Goal: Task Accomplishment & Management: Complete application form

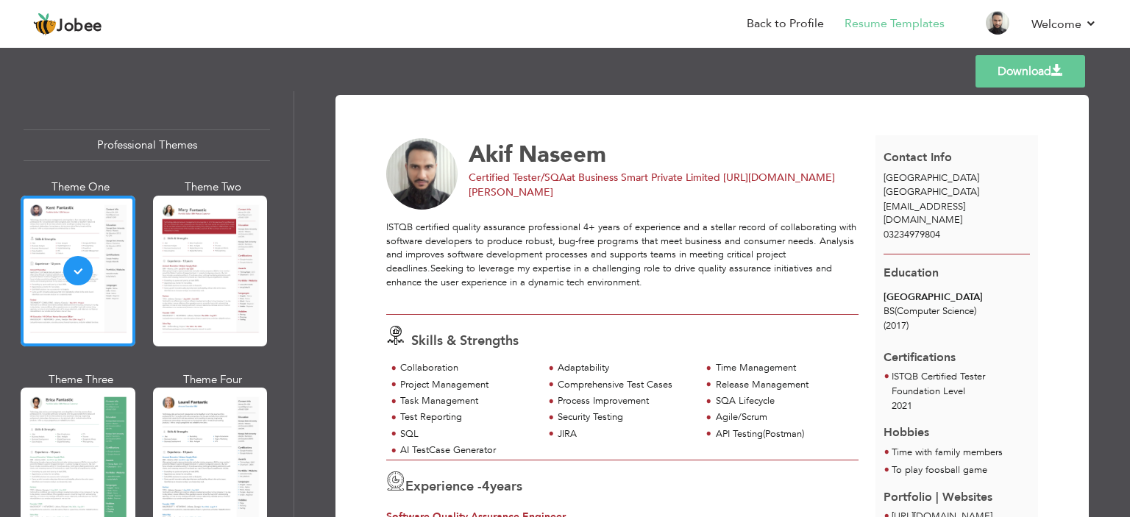
scroll to position [74, 0]
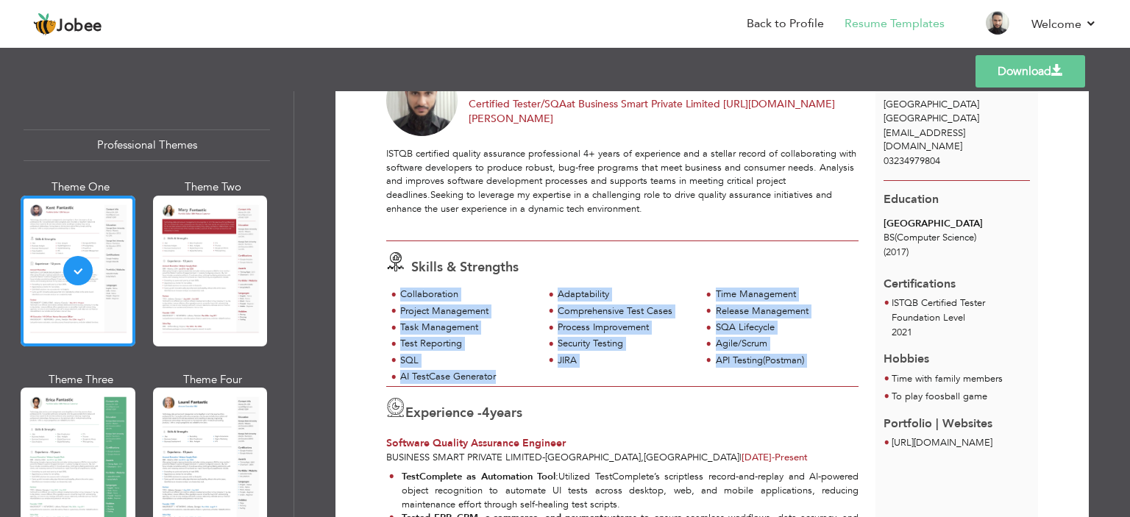
drag, startPoint x: 502, startPoint y: 376, endPoint x: 396, endPoint y: 299, distance: 131.7
click at [396, 299] on div "Collaboration Adaptability Time Management Project Management Comprehensive Tes…" at bounding box center [622, 337] width 472 height 99
copy div "Collaboration Adaptability Time Management Project Management Comprehensive Tes…"
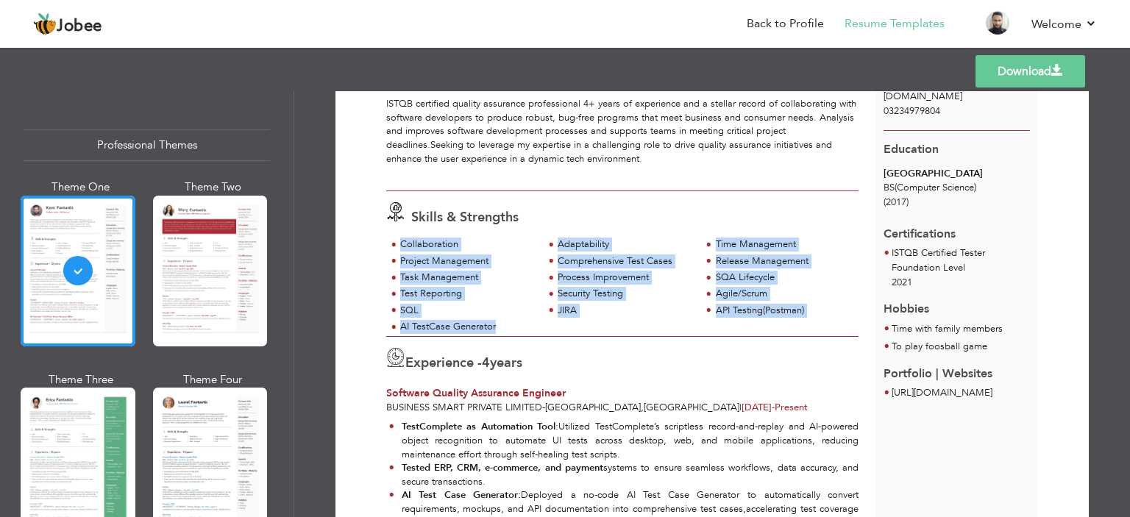
scroll to position [147, 0]
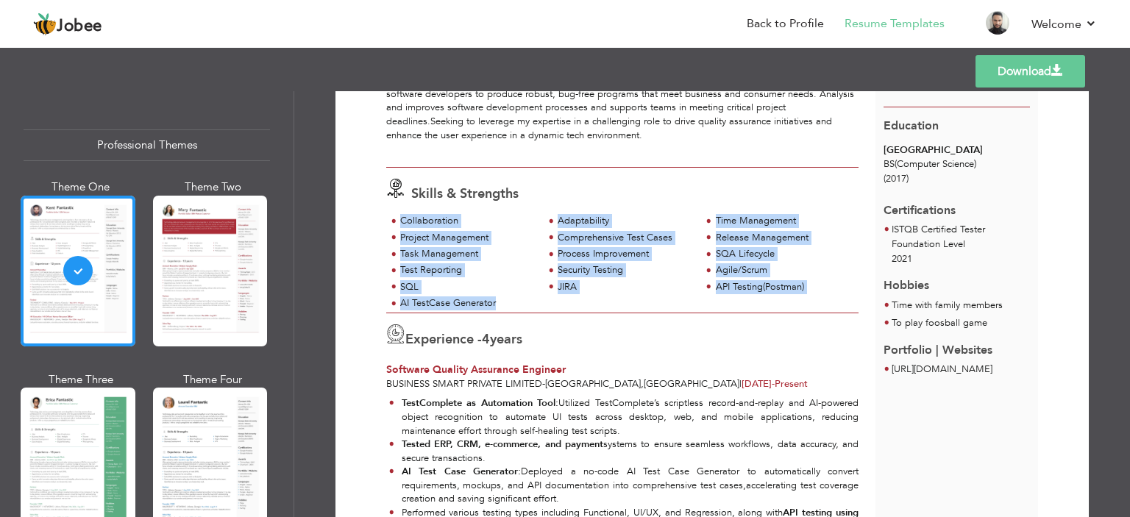
copy div "Collaboration Adaptability Time Management Project Management Comprehensive Tes…"
click at [808, 23] on link "Back to Profile" at bounding box center [785, 23] width 77 height 17
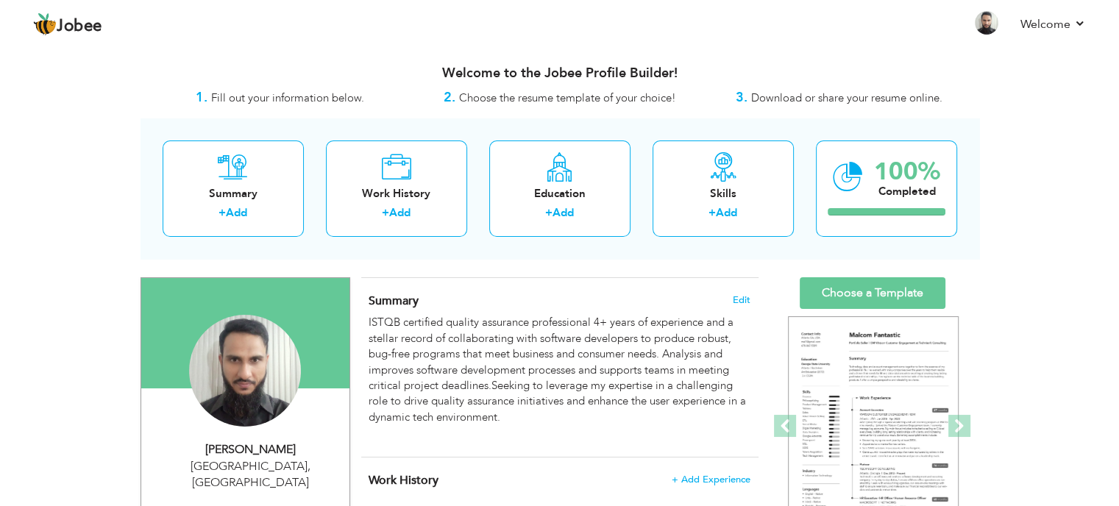
click at [885, 56] on div "Welcome to the Jobee Profile Builder!" at bounding box center [559, 69] width 838 height 37
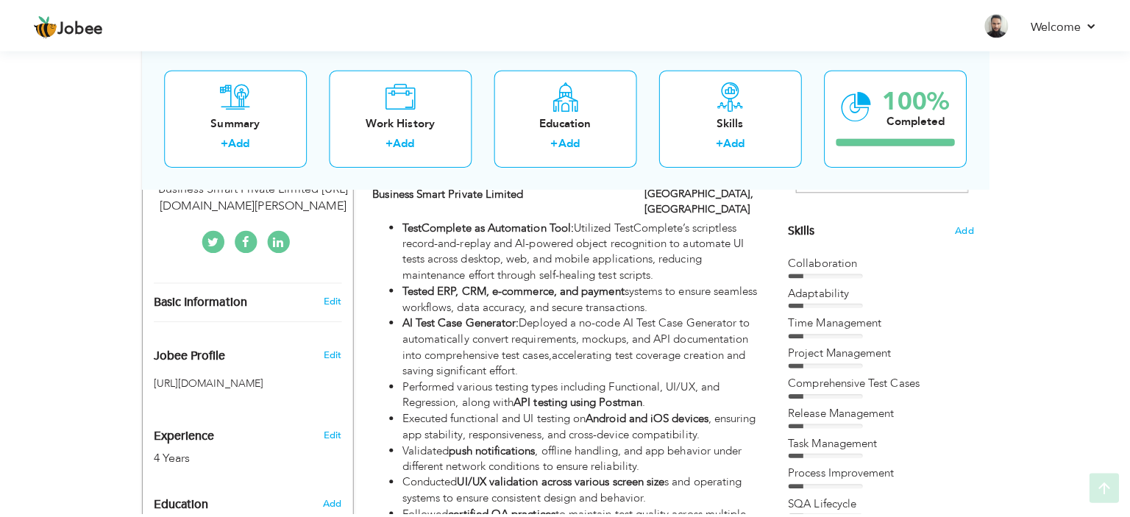
scroll to position [443, 0]
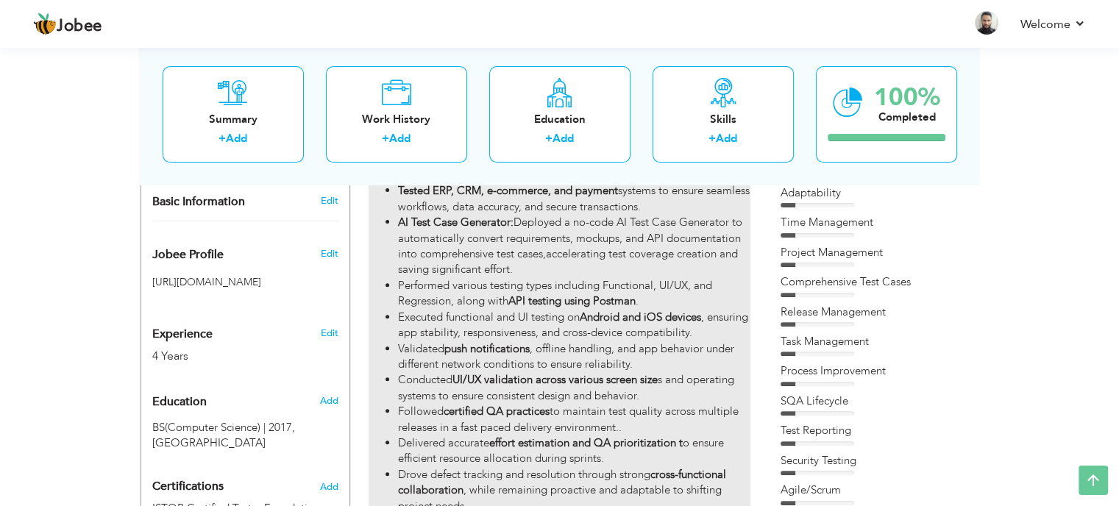
click at [667, 241] on li "AI Test Case Generator: Deployed a no-code AI Test Case Generator to automatica…" at bounding box center [574, 246] width 352 height 63
type input "Software Quality Assurance Engineer"
type input "Business Smart Private Limited"
type input "02/2023"
type input "[GEOGRAPHIC_DATA]"
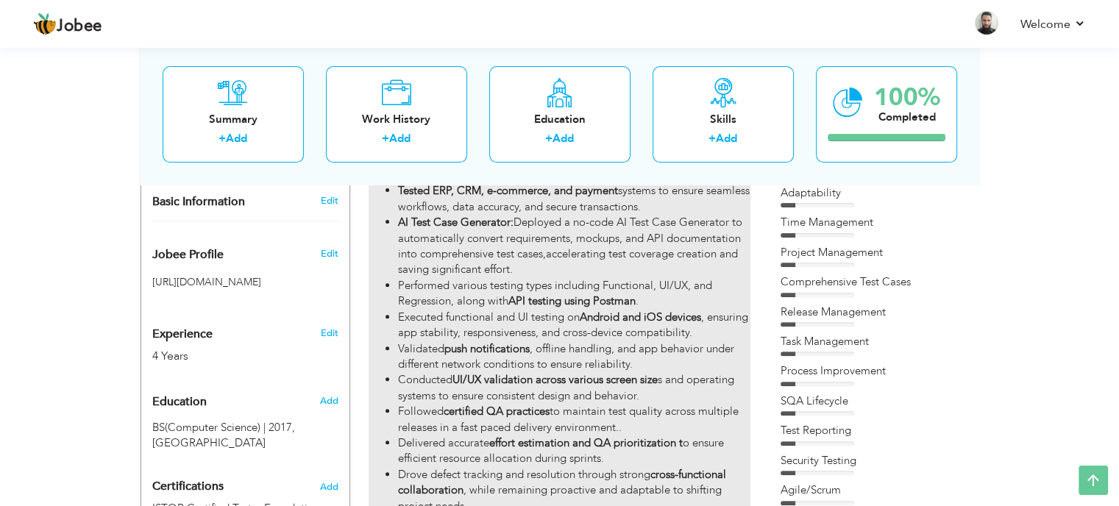
type input "[GEOGRAPHIC_DATA]"
checkbox input "true"
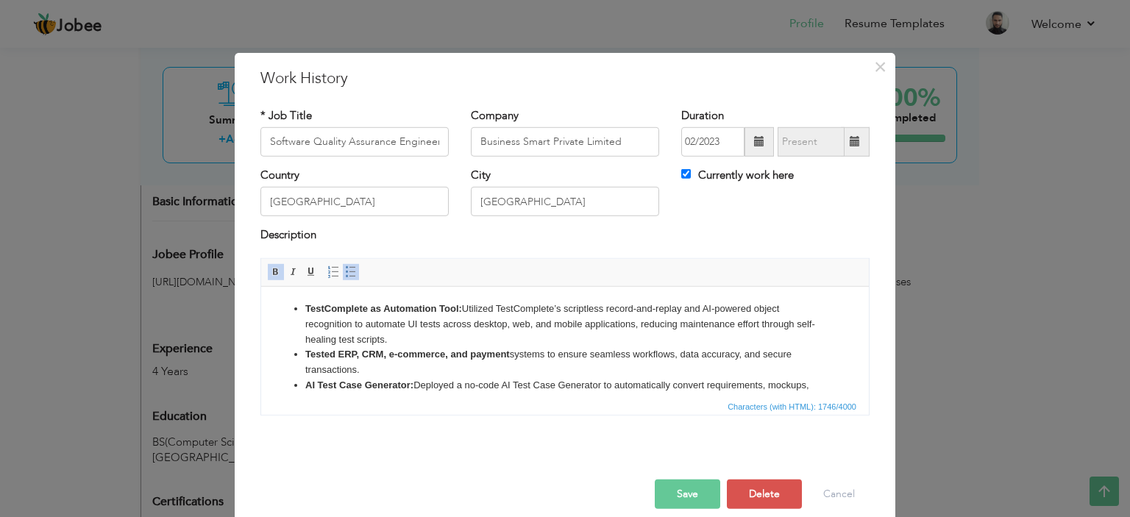
click at [668, 388] on li "AI Test Case Generator: Deployed a no-code AI Test Case Generator to automatica…" at bounding box center [564, 392] width 519 height 31
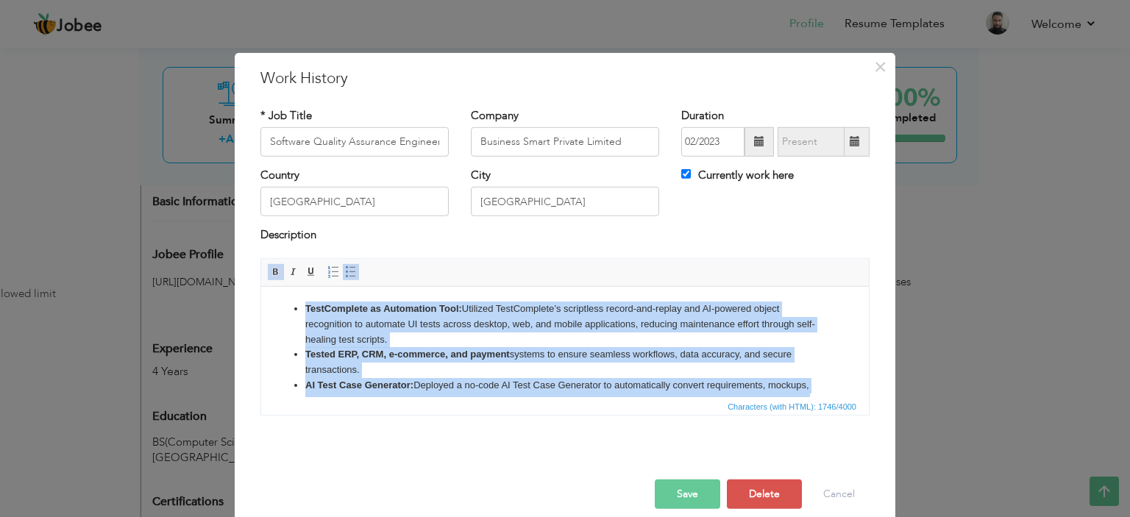
click at [641, 377] on li "AI Test Case Generator: Deployed a no-code AI Test Case Generator to automatica…" at bounding box center [564, 392] width 519 height 31
click at [634, 377] on li "Tested ERP, CRM, e-commerce, and payment systems to ensure seamless workflows, …" at bounding box center [564, 361] width 519 height 31
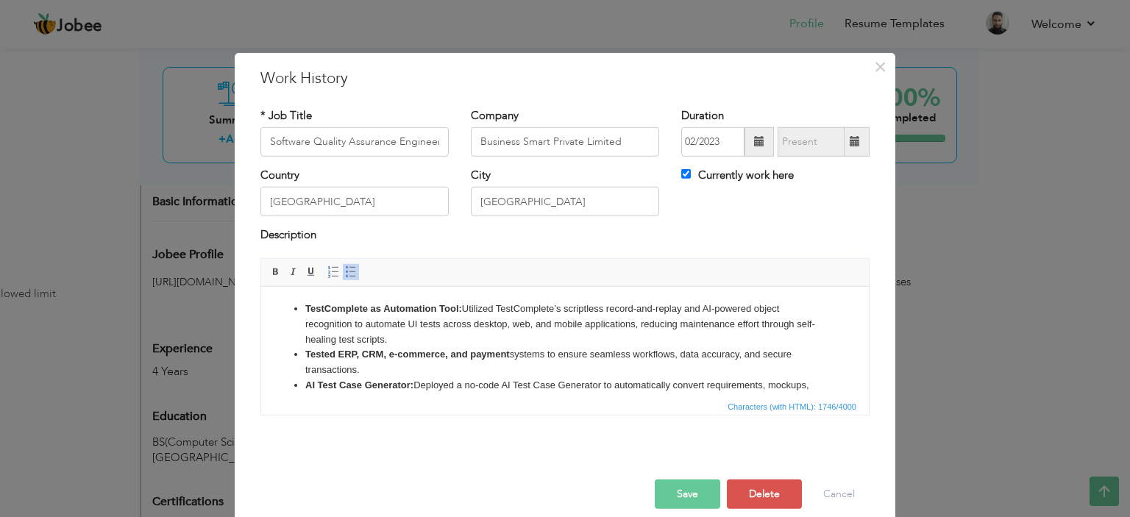
click at [635, 354] on li "Tested ERP, CRM, e-commerce, and payment systems to ensure seamless workflows, …" at bounding box center [564, 361] width 519 height 31
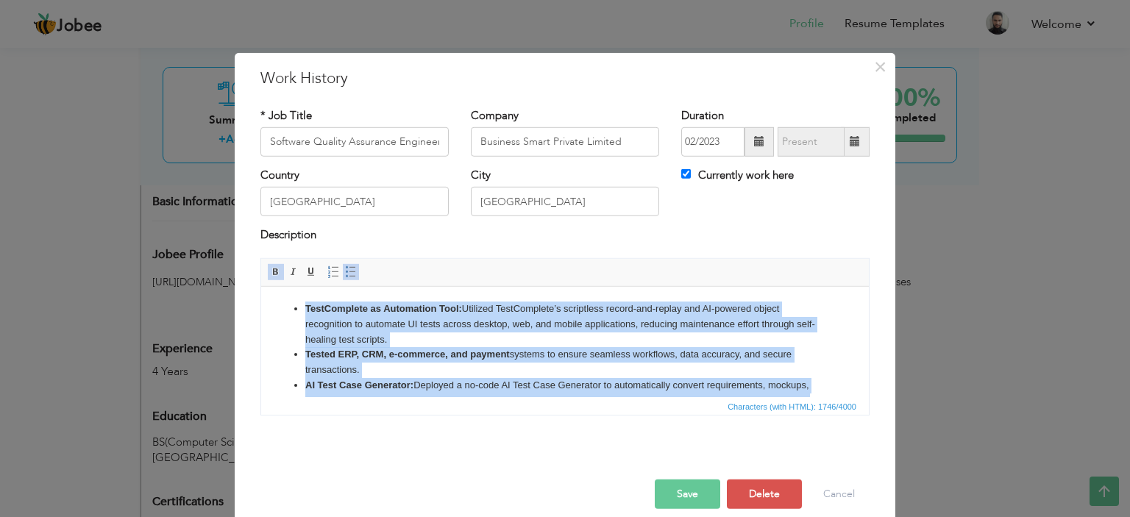
click at [432, 357] on strong "Tested ERP, CRM, e-commerce, and payment" at bounding box center [407, 353] width 204 height 11
click at [504, 360] on li "Tested ERP, CRM, e-commerce, and payment systems to ensure seamless workflows, …" at bounding box center [564, 361] width 519 height 31
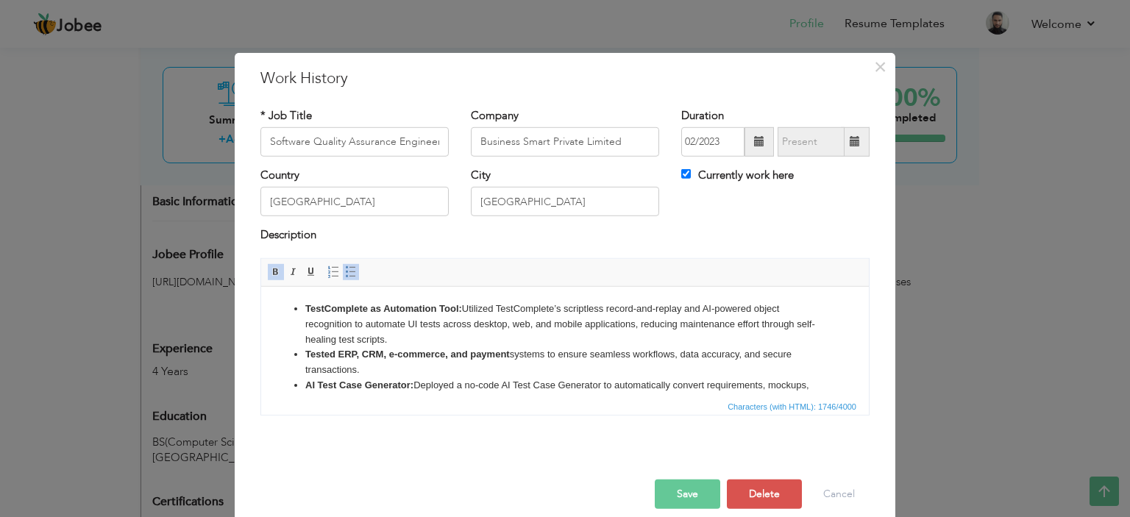
click at [306, 310] on strong "TestComplete as Automation Tool:" at bounding box center [383, 307] width 157 height 11
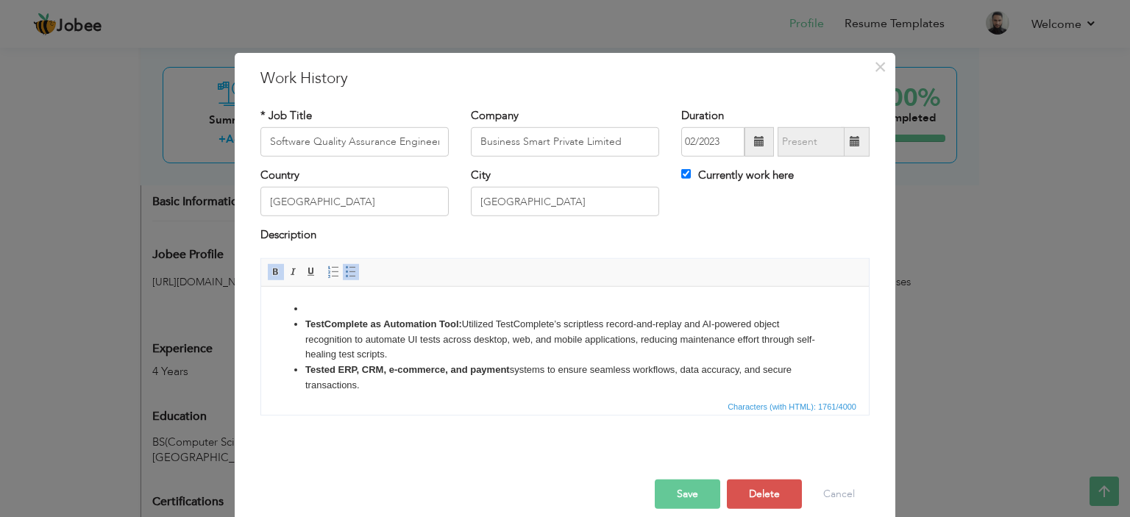
click at [321, 304] on li at bounding box center [564, 308] width 519 height 15
paste body
click at [411, 371] on strong "Tested ERP, CRM, e-commerce, and payment" at bounding box center [407, 368] width 204 height 11
click at [321, 307] on li at bounding box center [564, 308] width 519 height 15
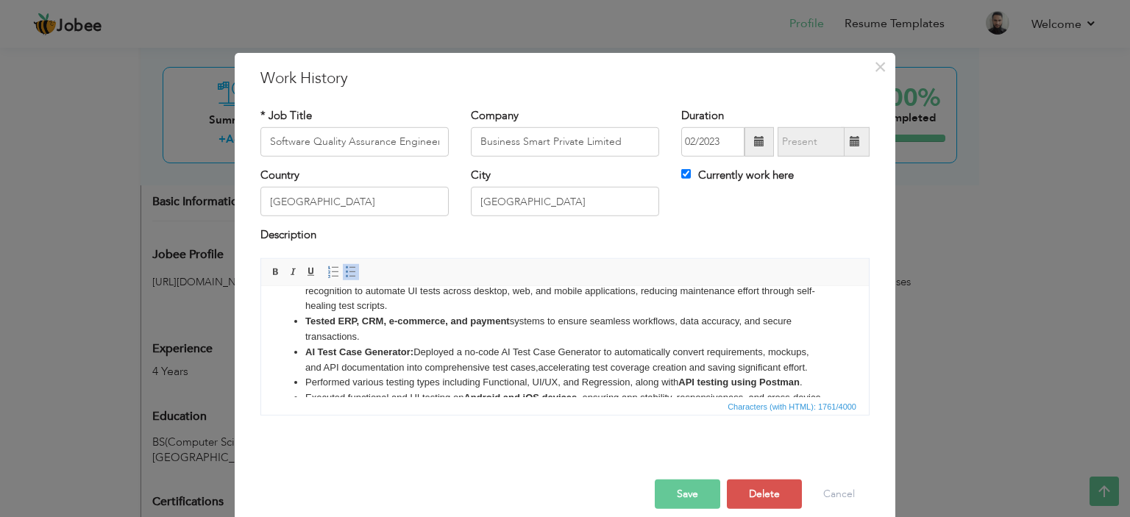
scroll to position [47, 0]
click at [482, 397] on span "Characters (with HTML): 1761/4000" at bounding box center [565, 406] width 608 height 18
click at [482, 362] on li "AI Test Case Generator: Deployed a no-code AI Test Case Generator to automatica…" at bounding box center [564, 361] width 519 height 31
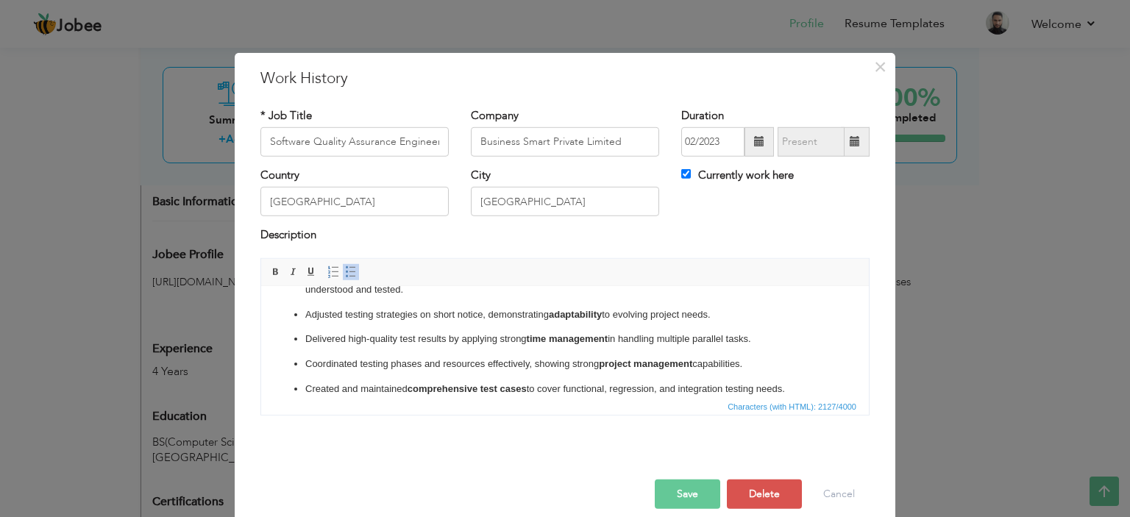
scroll to position [0, 0]
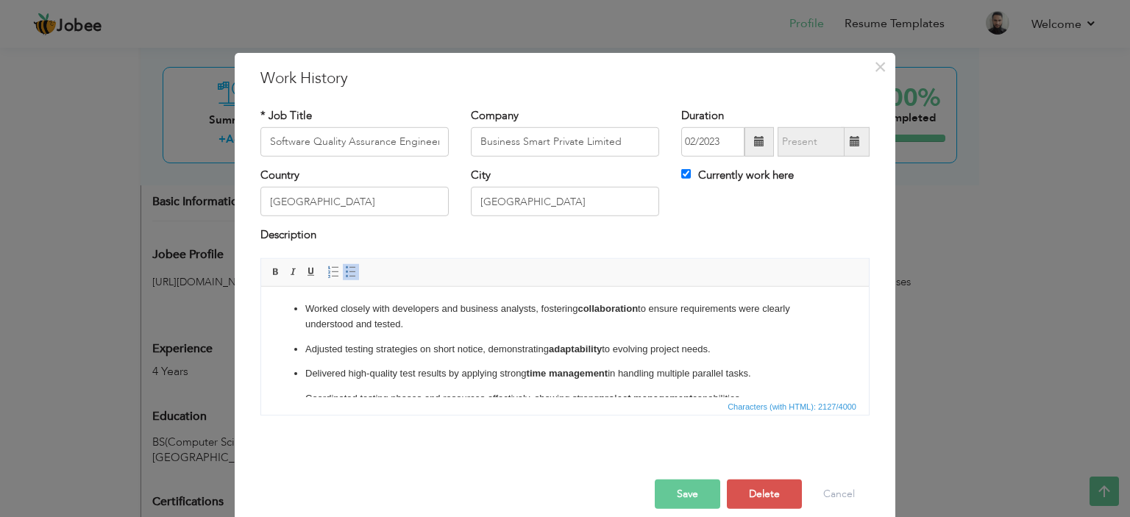
click at [303, 346] on ul "Worked closely with developers and business analysts, fostering collaboration t…" at bounding box center [565, 503] width 578 height 404
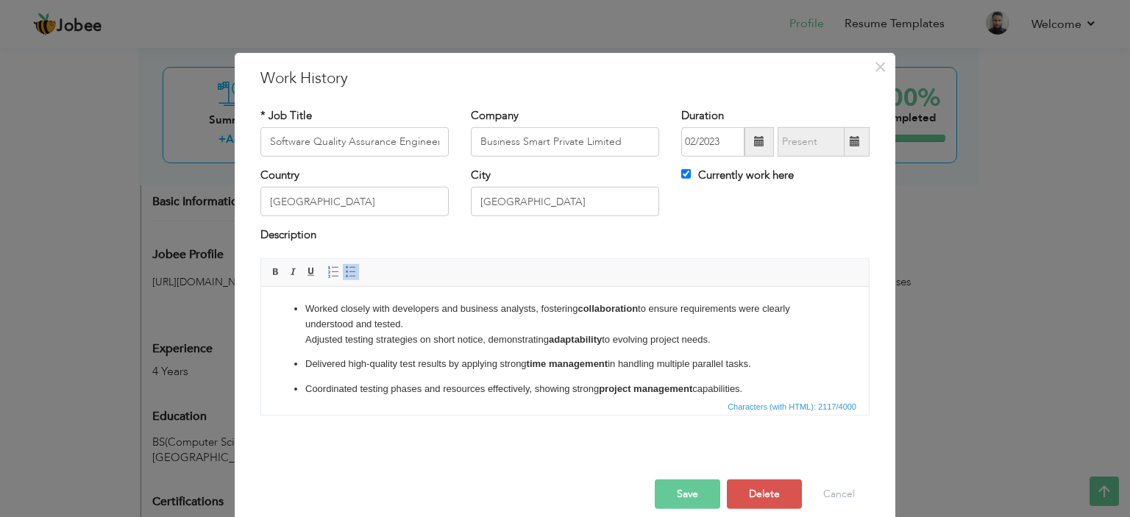
drag, startPoint x: 727, startPoint y: 333, endPoint x: 280, endPoint y: 302, distance: 447.6
click at [280, 302] on ul "Worked closely with developers and business analysts, fostering collaboration t…" at bounding box center [565, 498] width 578 height 394
click at [347, 269] on span at bounding box center [351, 272] width 12 height 12
click at [345, 266] on span at bounding box center [351, 272] width 12 height 12
click at [400, 351] on ul "Worked closely with developers and business analysts, fostering collaboration t…" at bounding box center [565, 498] width 578 height 394
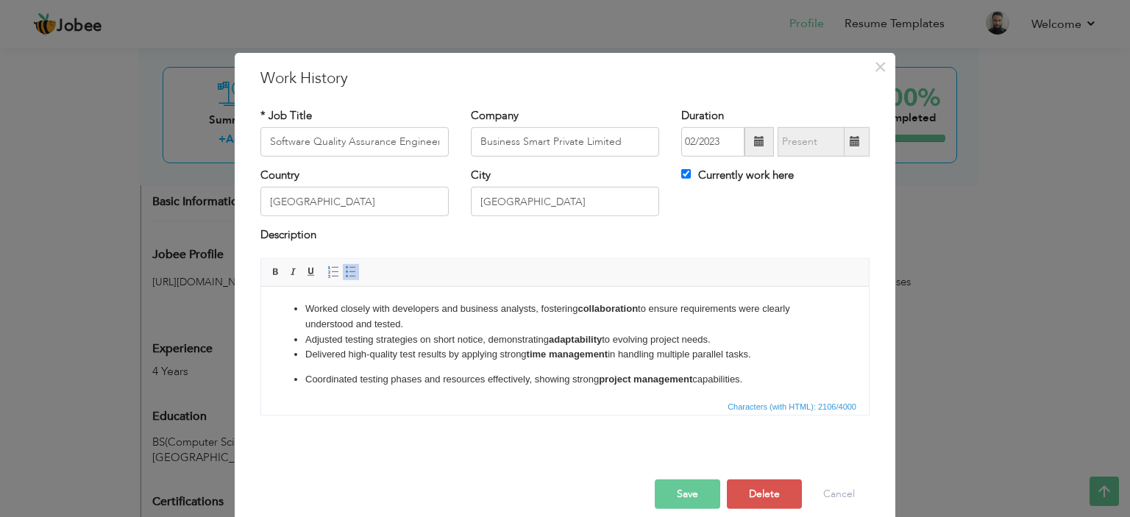
click at [306, 383] on p "Coordinated testing phases and resources effectively, showing strong project ma…" at bounding box center [564, 378] width 519 height 15
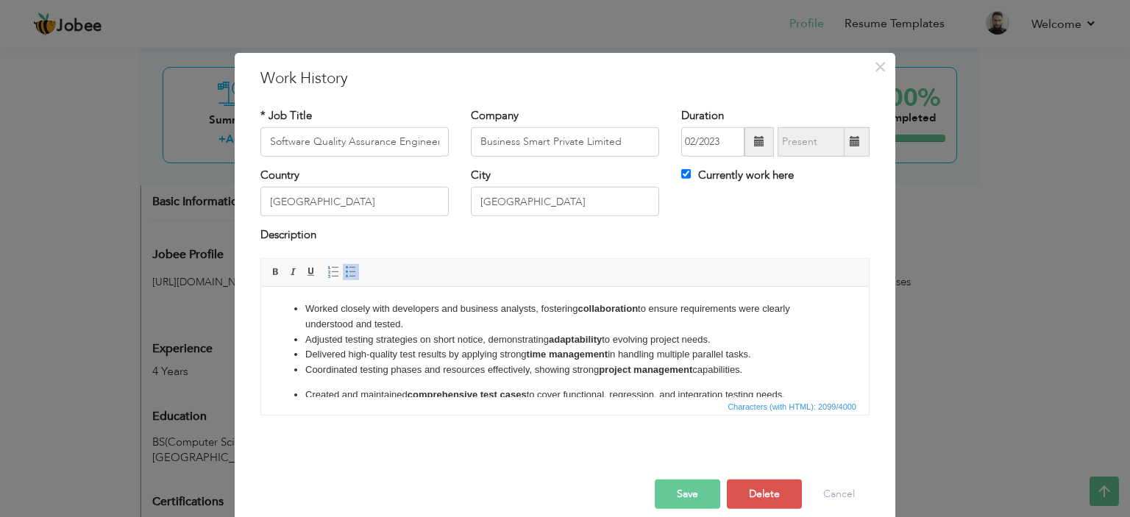
click at [305, 393] on p "Created and maintained comprehensive test cases to cover functional, regression…" at bounding box center [564, 394] width 519 height 15
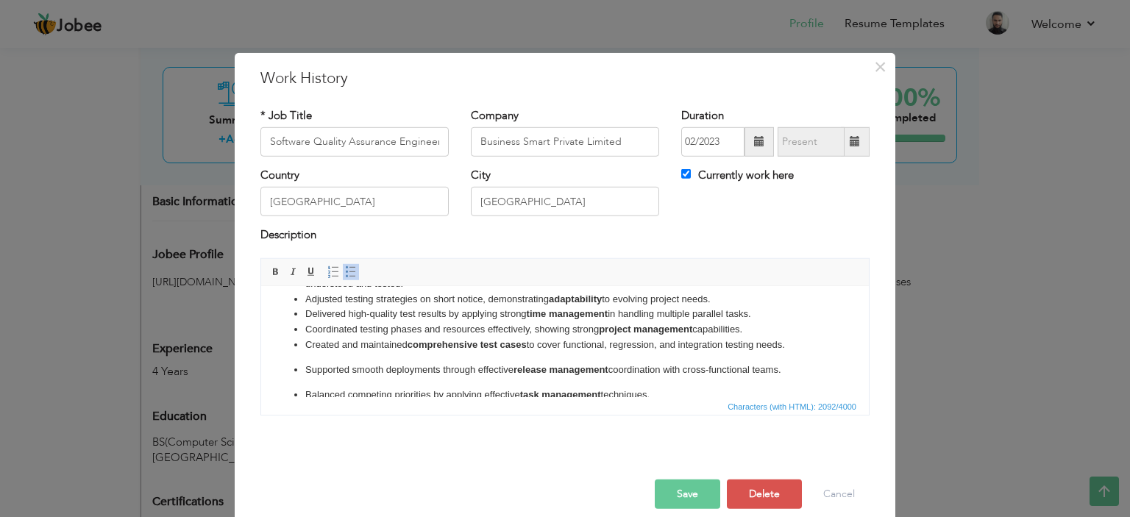
scroll to position [74, 0]
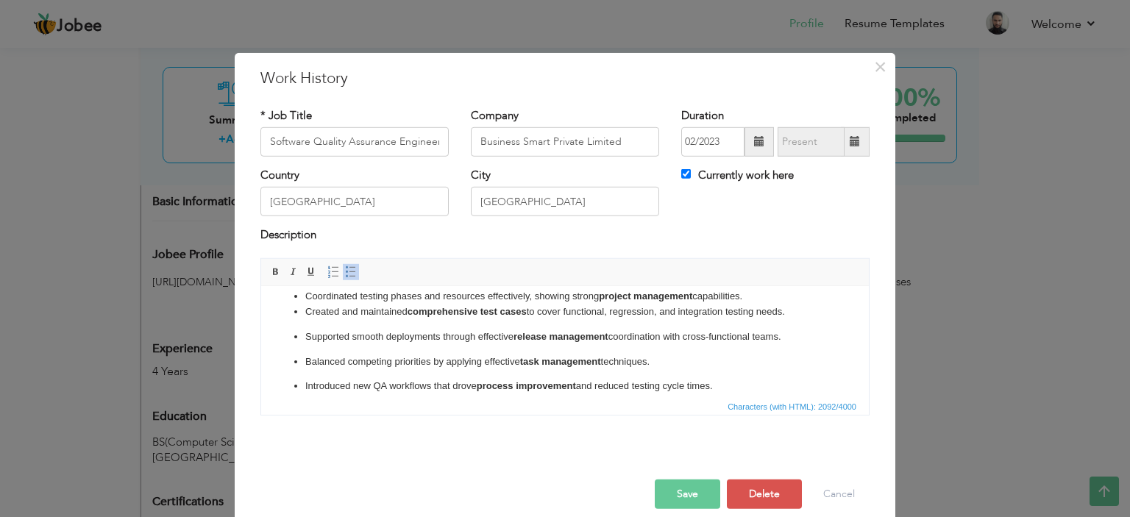
click at [305, 339] on p "Supported smooth deployments through effective release management coordination …" at bounding box center [564, 336] width 519 height 15
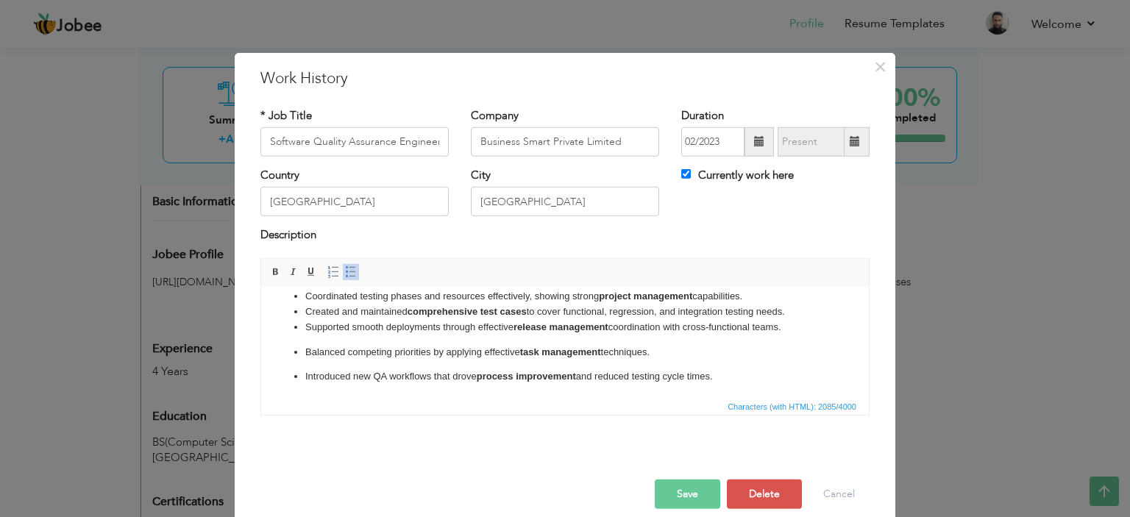
click at [306, 346] on p "Balanced competing priorities by applying effective task management techniques." at bounding box center [564, 351] width 519 height 15
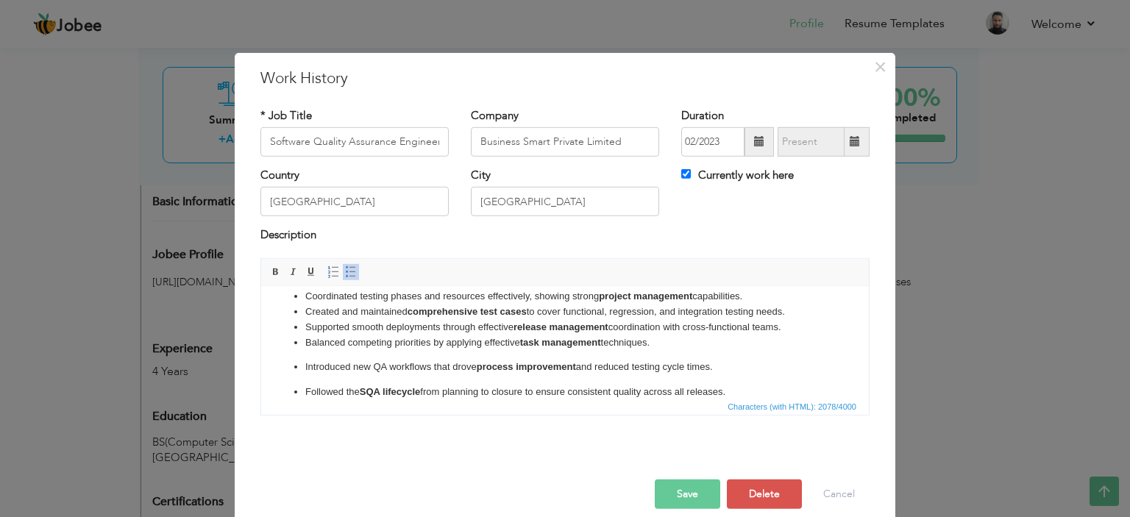
click at [303, 360] on ul "Worked closely with developers and business analysts, fostering collaboration t…" at bounding box center [565, 400] width 578 height 346
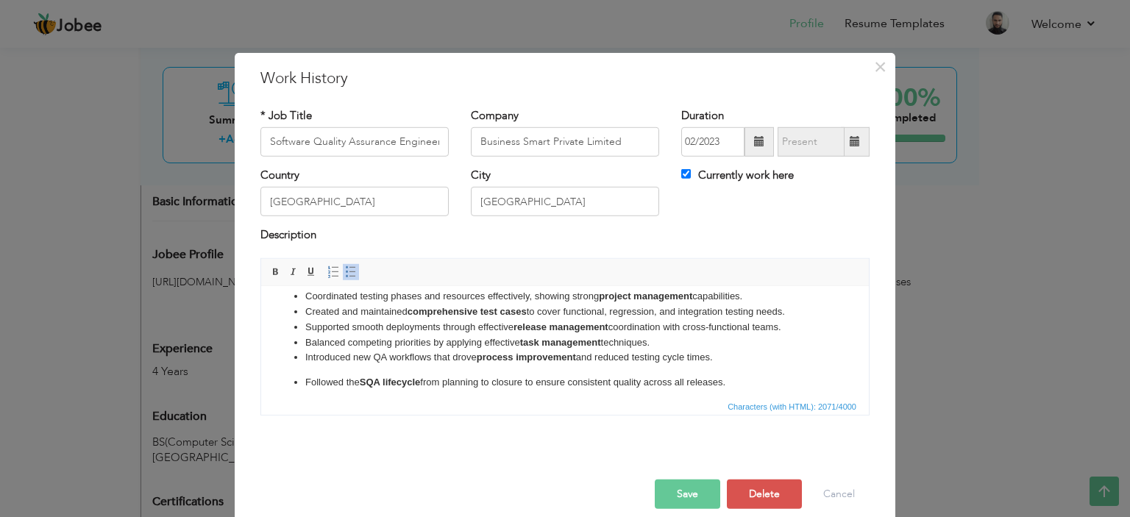
click at [311, 384] on p "Followed the SQA lifecycle from planning to closure to ensure consistent qualit…" at bounding box center [564, 381] width 519 height 15
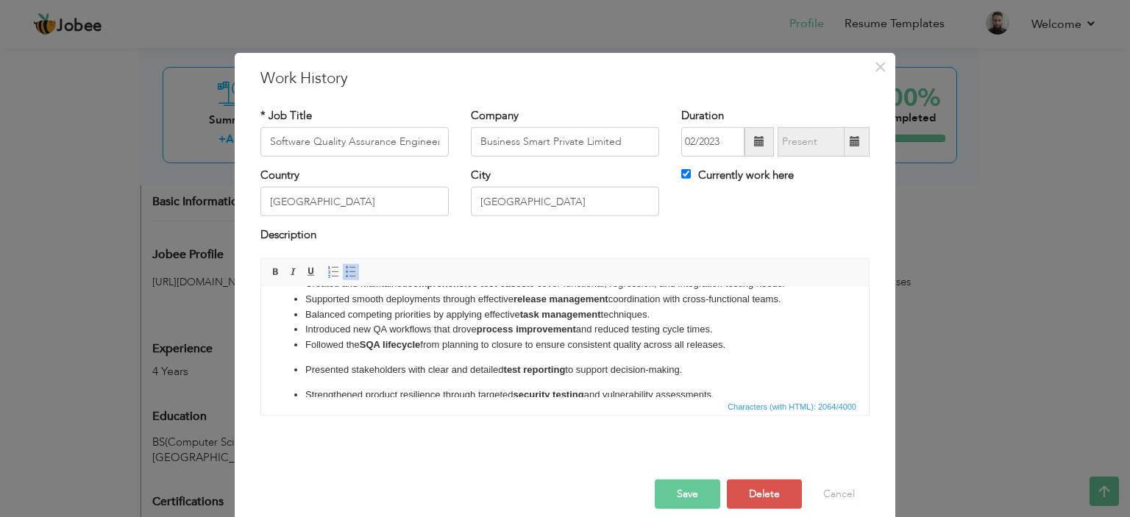
scroll to position [147, 0]
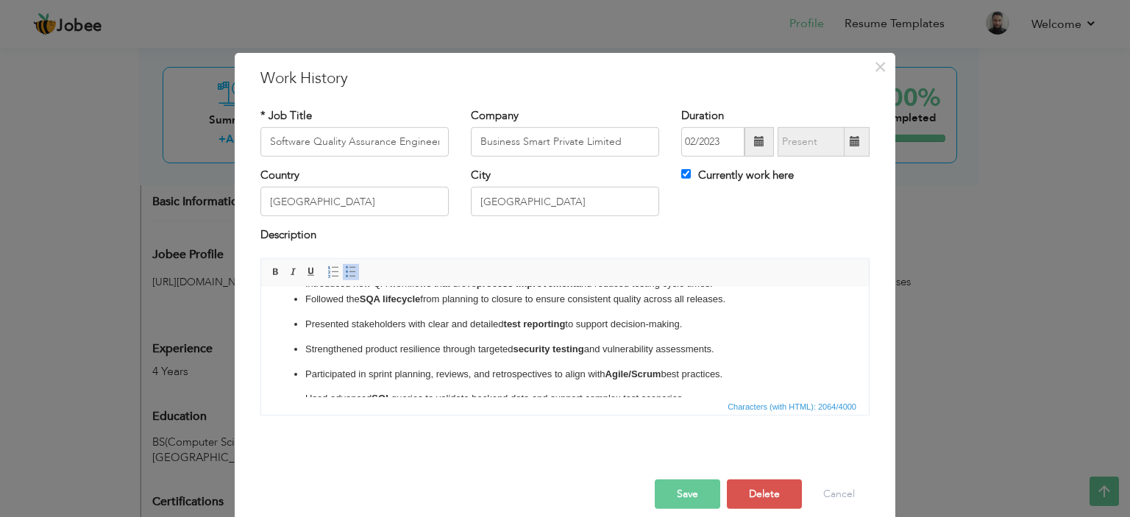
click at [301, 326] on ul "Worked closely with developers and business analysts, fostering collaboration t…" at bounding box center [565, 317] width 578 height 327
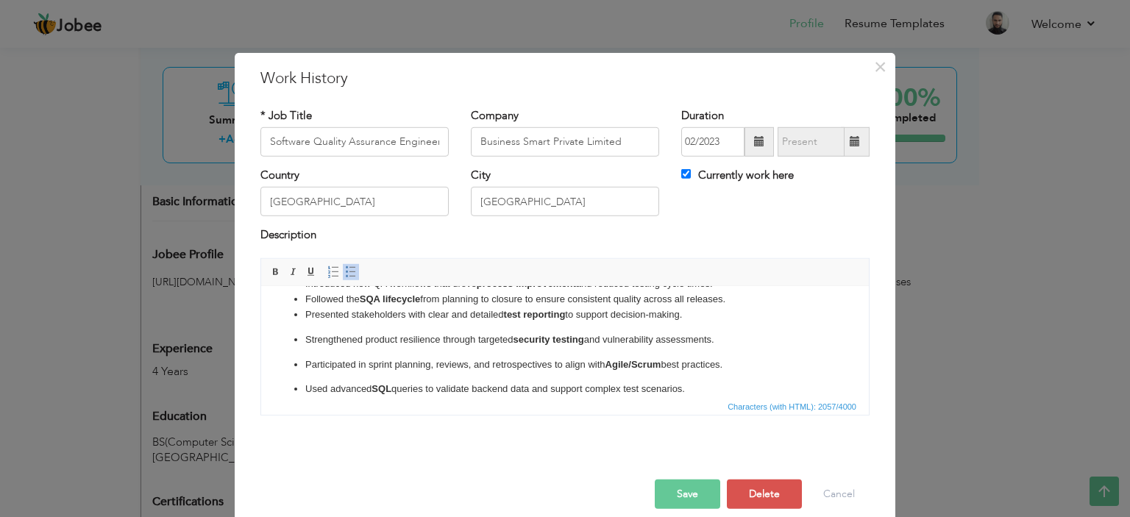
click at [303, 339] on ul "Worked closely with developers and business analysts, fostering collaboration t…" at bounding box center [565, 313] width 578 height 318
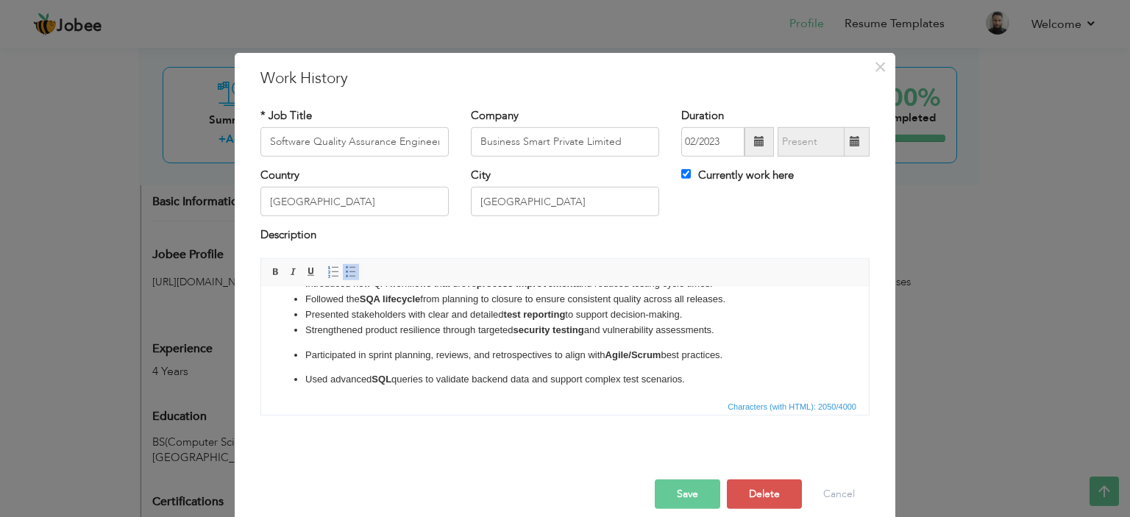
click at [302, 352] on ul "Worked closely with developers and business analysts, fostering collaboration t…" at bounding box center [565, 308] width 578 height 308
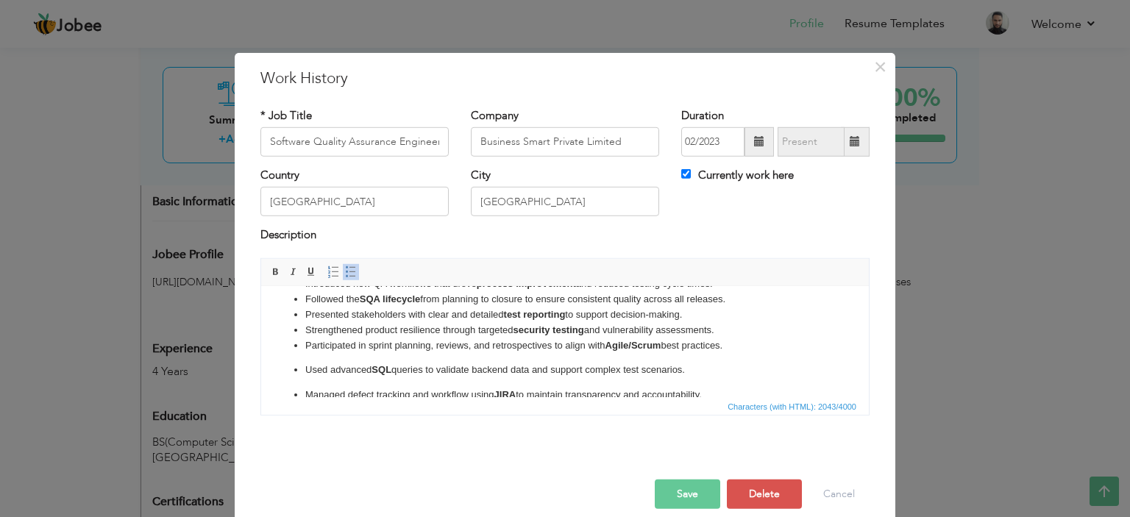
click at [307, 370] on p "Used advanced SQL queries to validate backend data and support complex test sce…" at bounding box center [564, 369] width 519 height 15
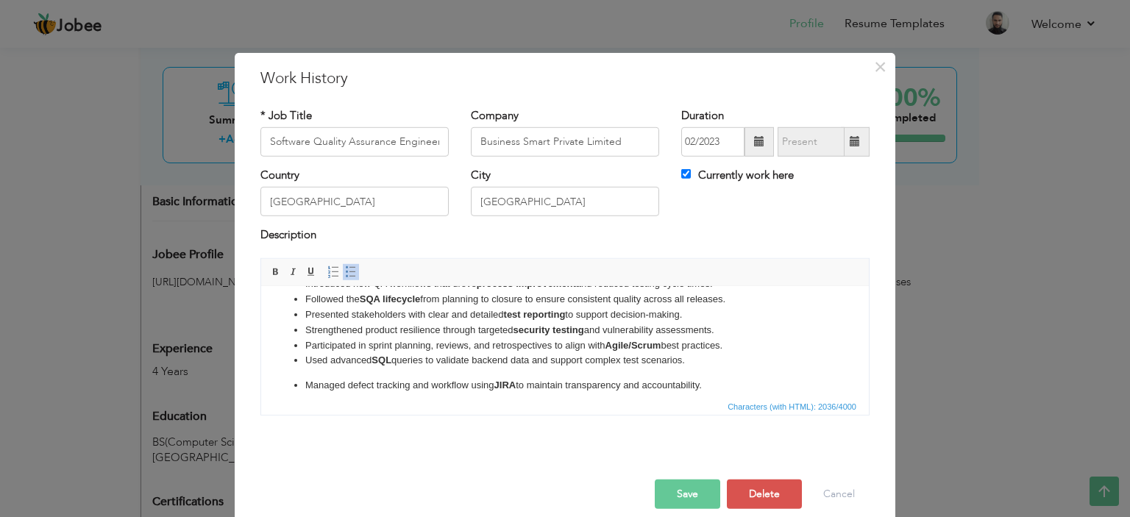
click at [307, 387] on p "Managed defect tracking and workflow using JIRA to maintain transparency and ac…" at bounding box center [564, 384] width 519 height 15
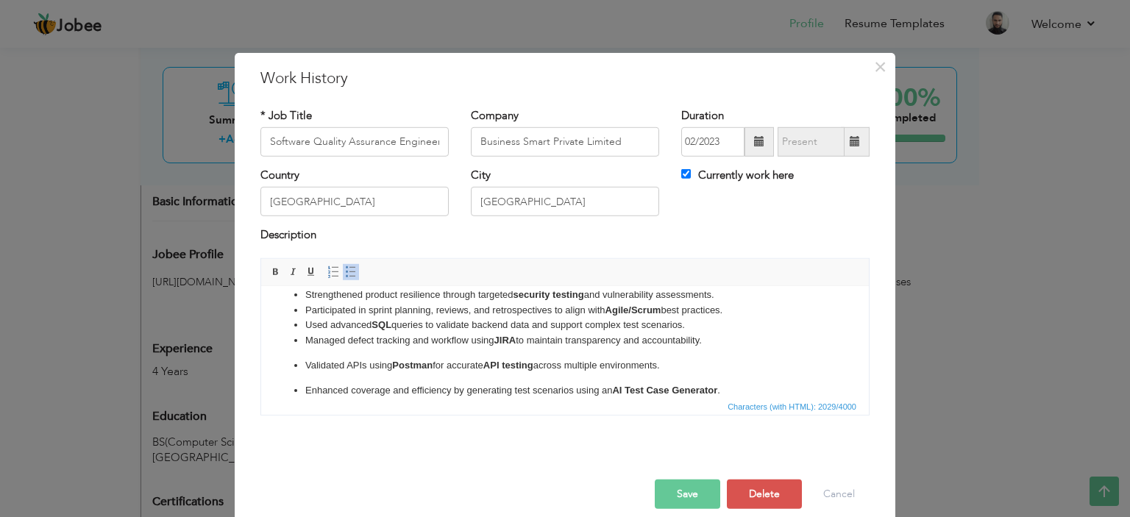
scroll to position [198, 0]
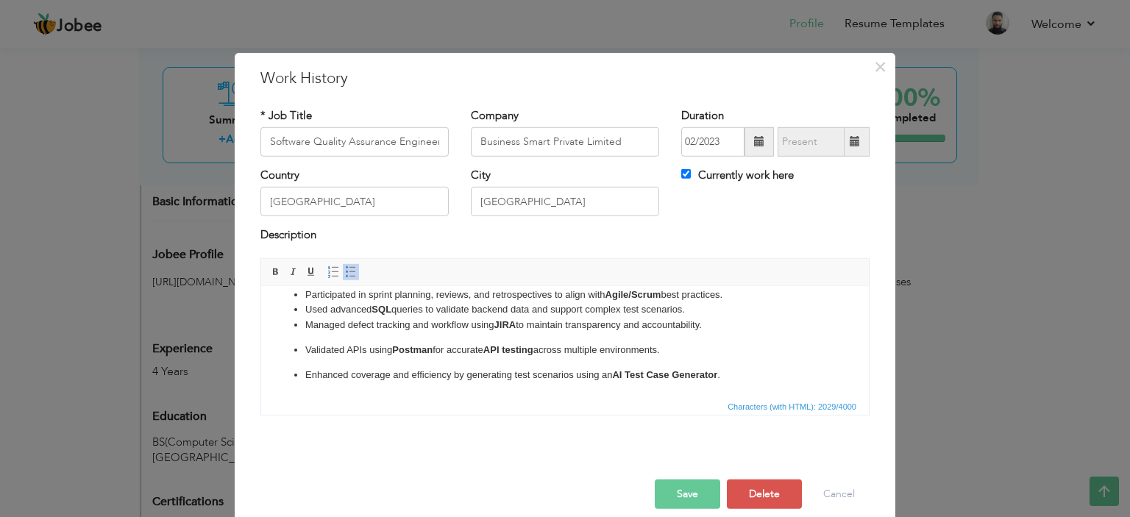
click at [303, 346] on ul "Worked closely with developers and business analysts, fostering collaboration t…" at bounding box center [565, 242] width 578 height 279
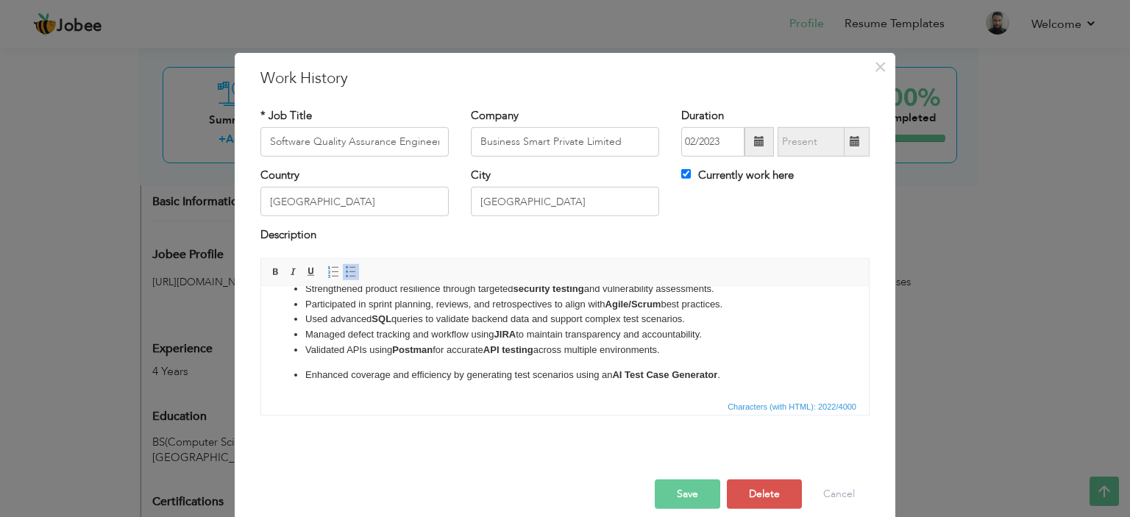
scroll to position [16, 0]
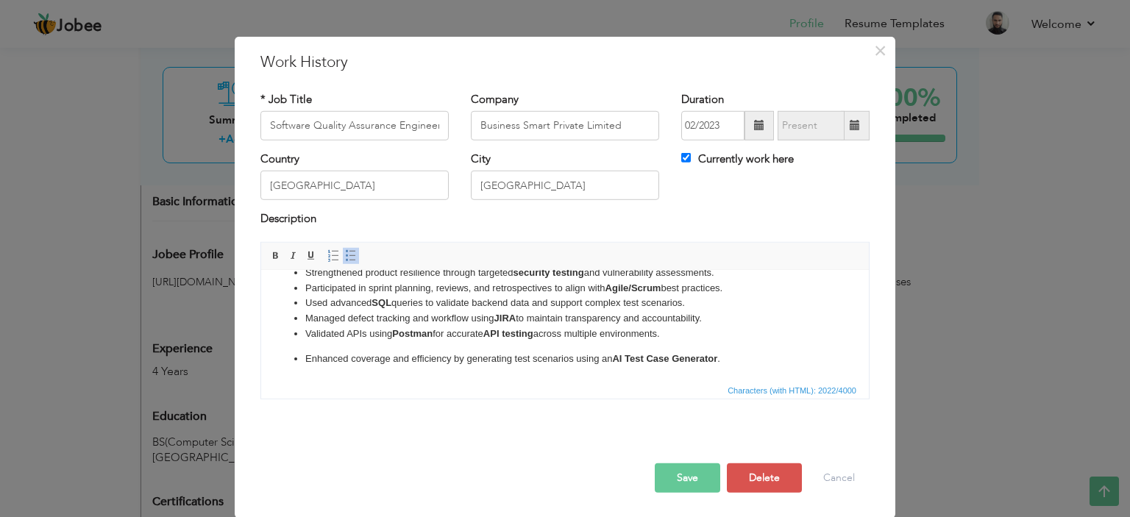
drag, startPoint x: 303, startPoint y: 360, endPoint x: 327, endPoint y: 371, distance: 26.3
click at [304, 360] on ul "Worked closely with developers and business analysts, fostering collaboration t…" at bounding box center [565, 231] width 578 height 270
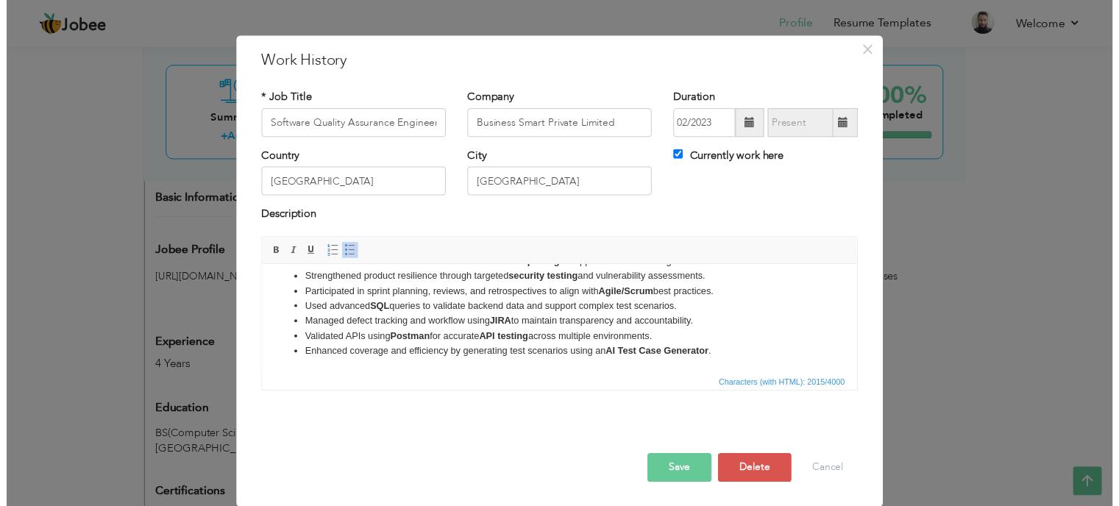
scroll to position [0, 0]
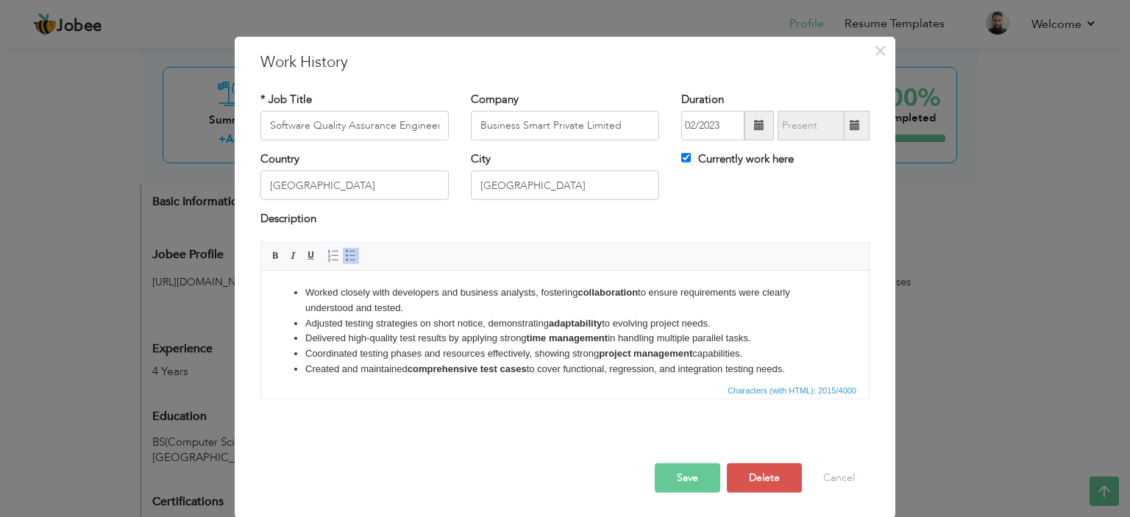
click at [681, 473] on button "Save" at bounding box center [687, 477] width 65 height 29
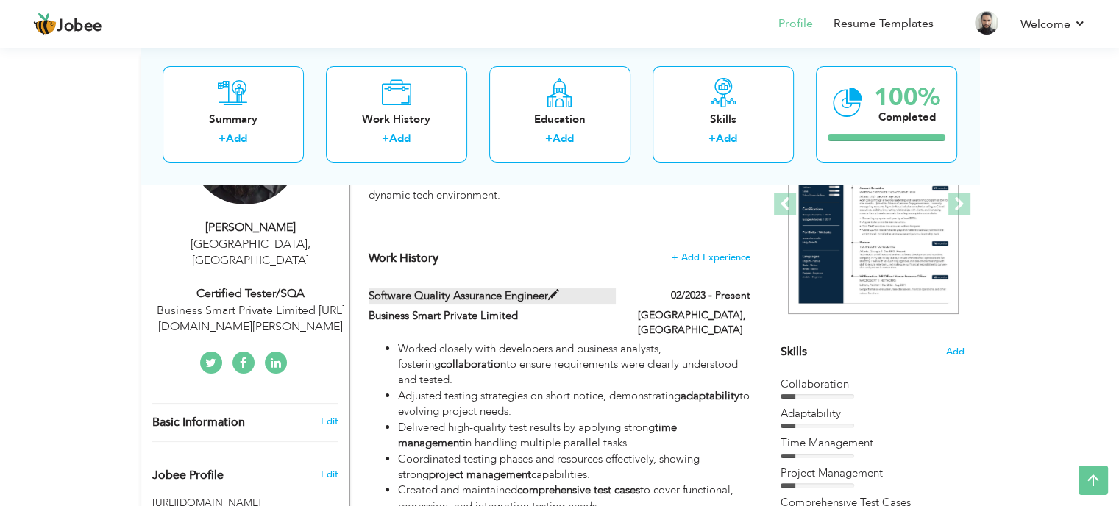
scroll to position [296, 0]
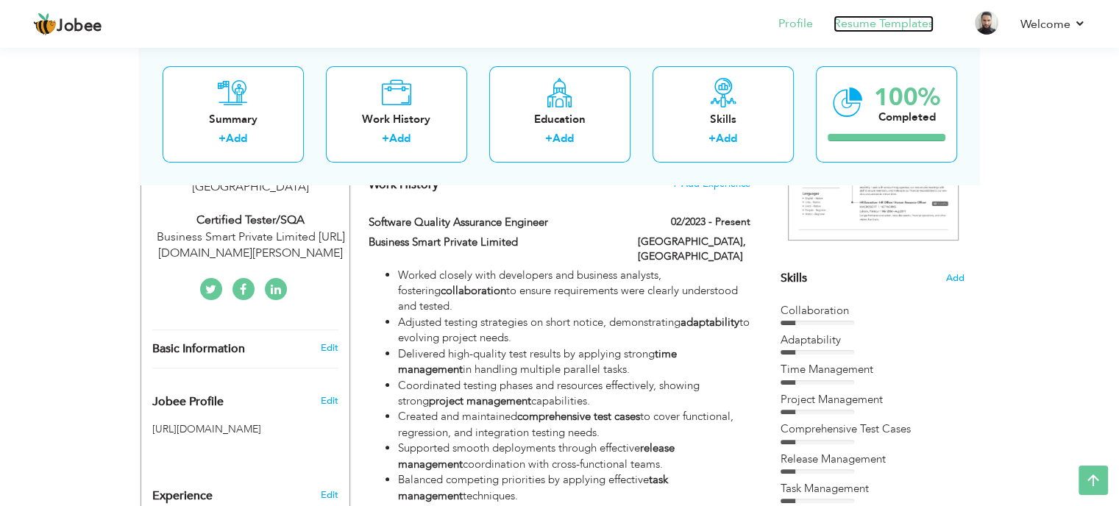
click at [906, 26] on link "Resume Templates" at bounding box center [883, 23] width 100 height 17
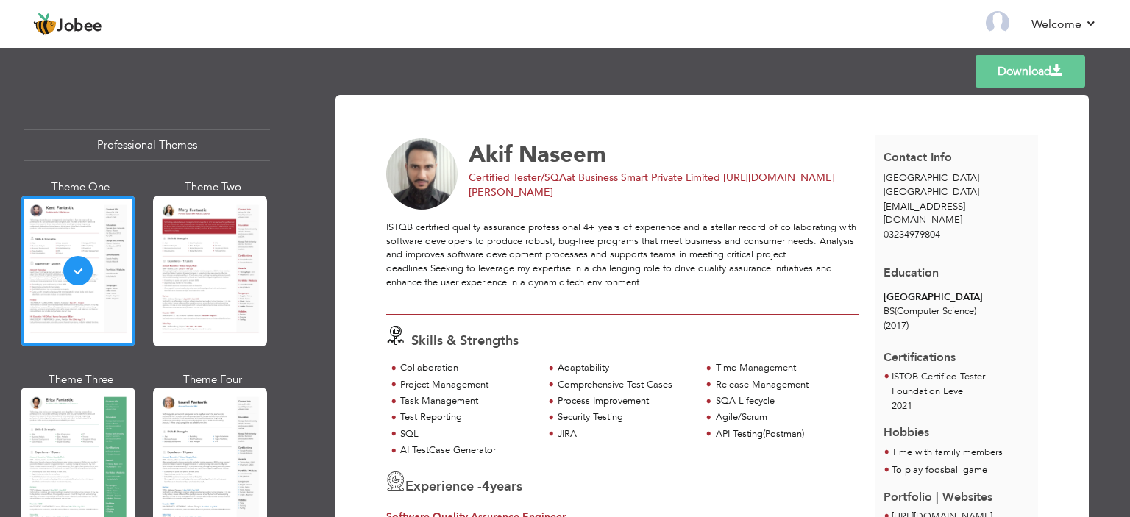
click at [920, 61] on div "Templates Download" at bounding box center [565, 71] width 1130 height 47
click at [1054, 66] on span at bounding box center [1057, 71] width 12 height 12
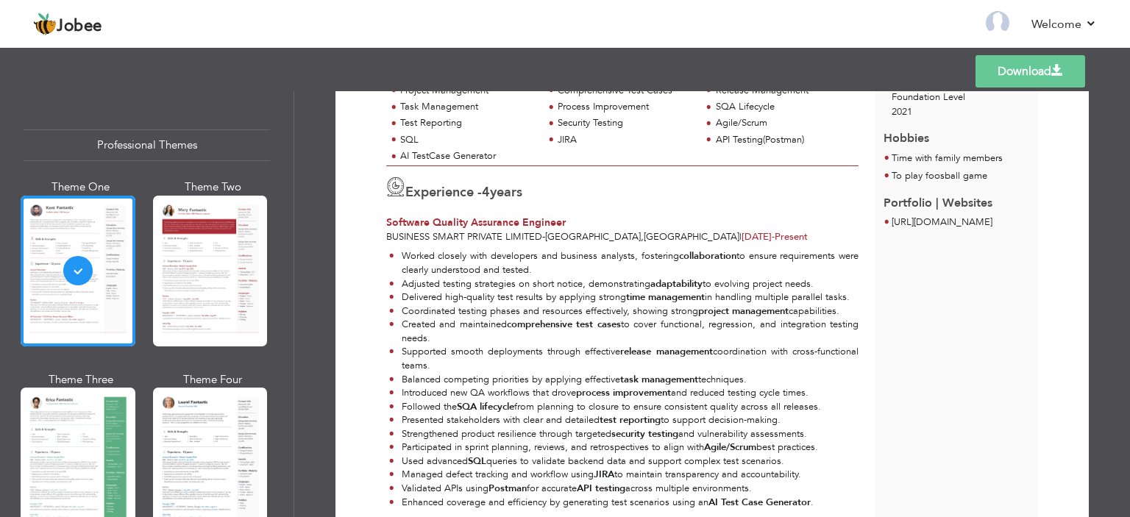
scroll to position [368, 0]
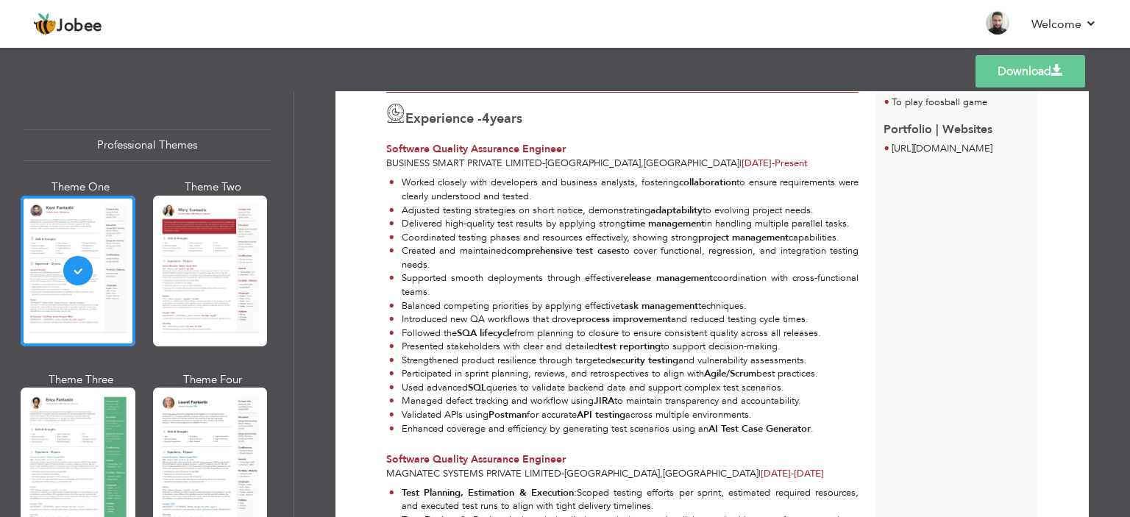
click at [661, 13] on nav "Back to Profile Resume Templates Resume Templates Cover Letters About My Resume…" at bounding box center [565, 25] width 1064 height 40
